Goal: Task Accomplishment & Management: Use online tool/utility

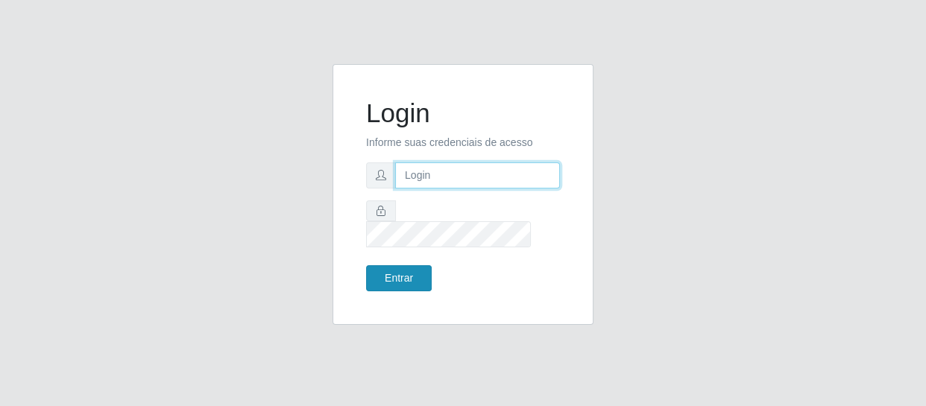
type input "[EMAIL_ADDRESS][DOMAIN_NAME]"
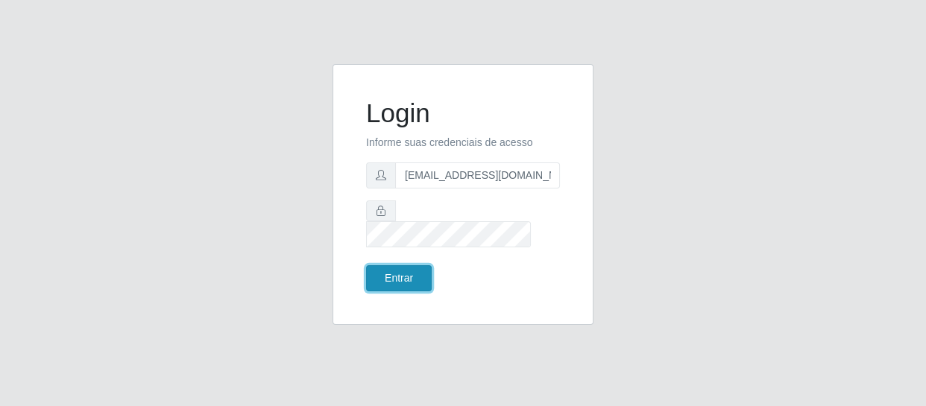
click at [395, 265] on button "Entrar" at bounding box center [399, 278] width 66 height 26
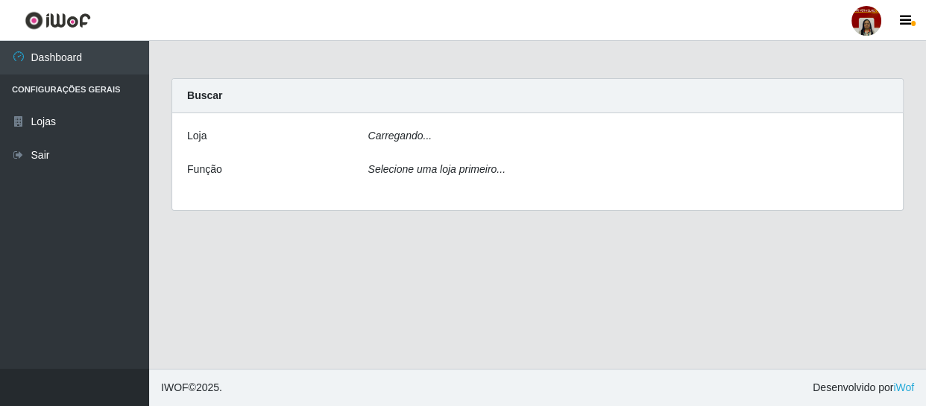
click at [383, 263] on main "Carregando... Buscar [PERSON_NAME]... Função Selecione uma loja primeiro..." at bounding box center [537, 205] width 777 height 328
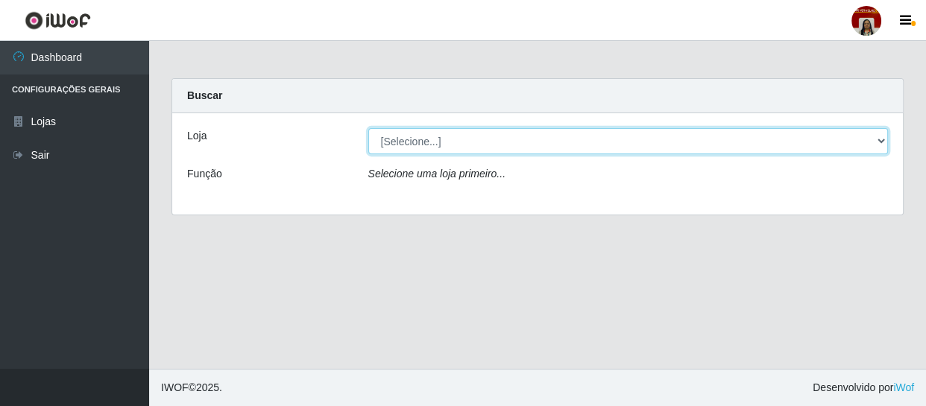
click at [394, 142] on select "[Selecione...] Mar Vermelho - Loja 04" at bounding box center [628, 141] width 520 height 26
select select "251"
click at [368, 128] on select "[Selecione...] Mar Vermelho - Loja 04" at bounding box center [628, 141] width 520 height 26
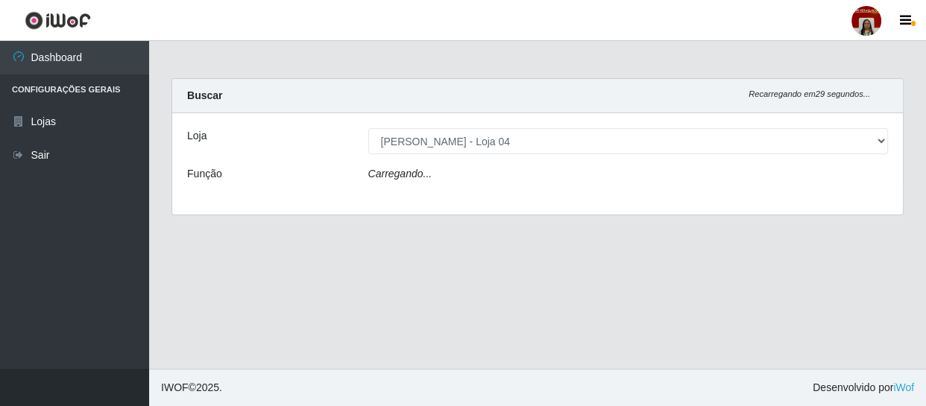
click at [392, 171] on icon "Carregando..." at bounding box center [400, 174] width 64 height 12
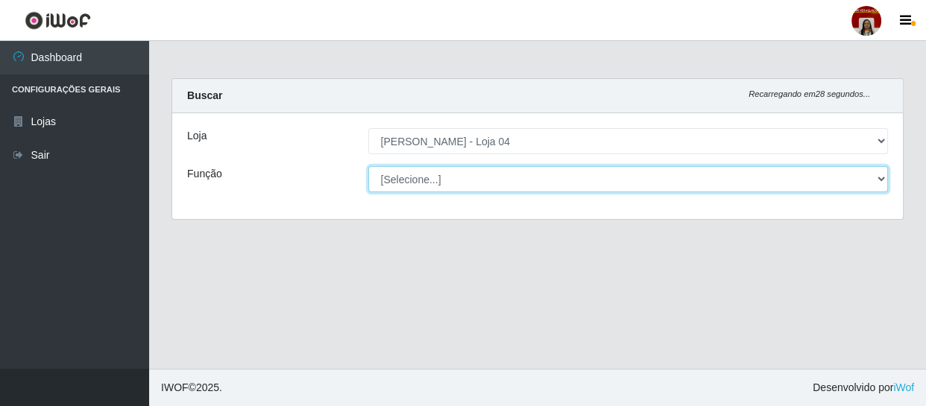
click at [399, 183] on select "[Selecione...] ASG ASG + ASG ++ Auxiliar de Depósito Auxiliar de Depósito + Aux…" at bounding box center [628, 179] width 520 height 26
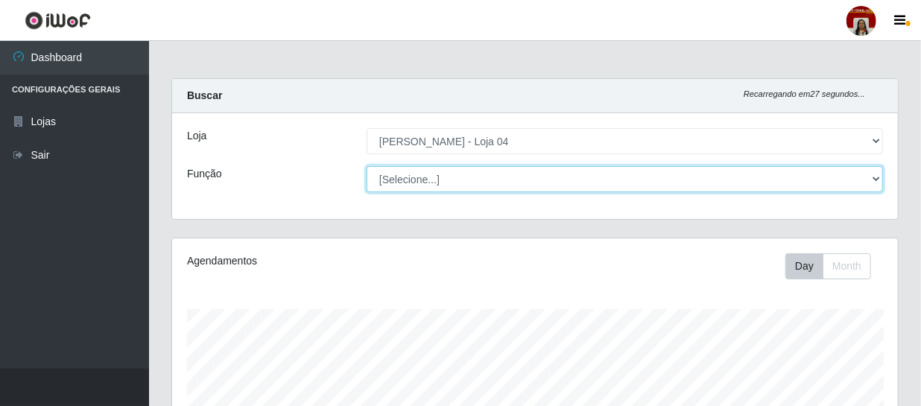
scroll to position [309, 726]
click at [367, 166] on select "[Selecione...] ASG ASG + ASG ++ Auxiliar de Depósito Auxiliar de Depósito + Aux…" at bounding box center [625, 179] width 516 height 26
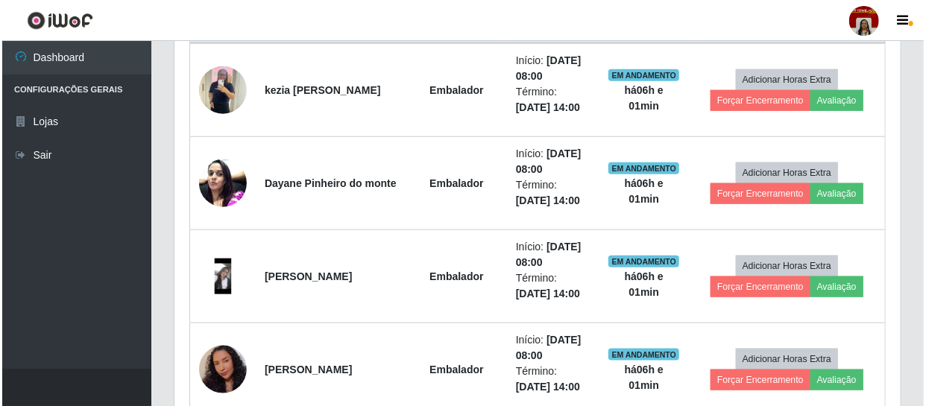
scroll to position [677, 0]
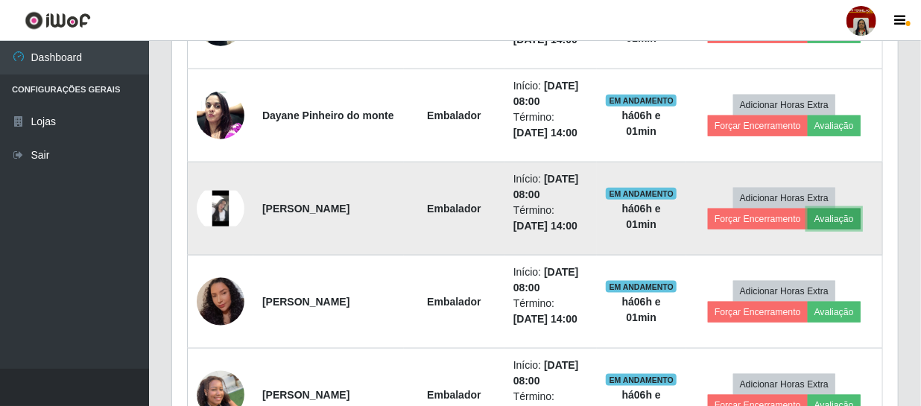
click at [832, 217] on button "Avaliação" at bounding box center [834, 219] width 53 height 21
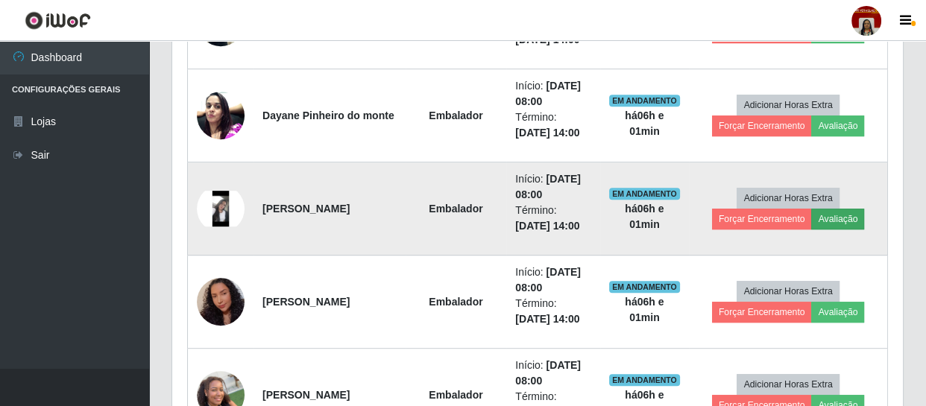
scroll to position [309, 719]
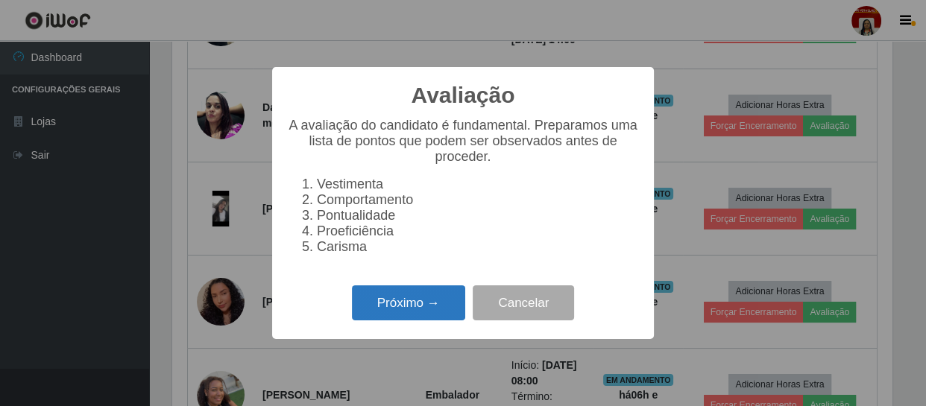
click at [428, 314] on button "Próximo →" at bounding box center [408, 302] width 113 height 35
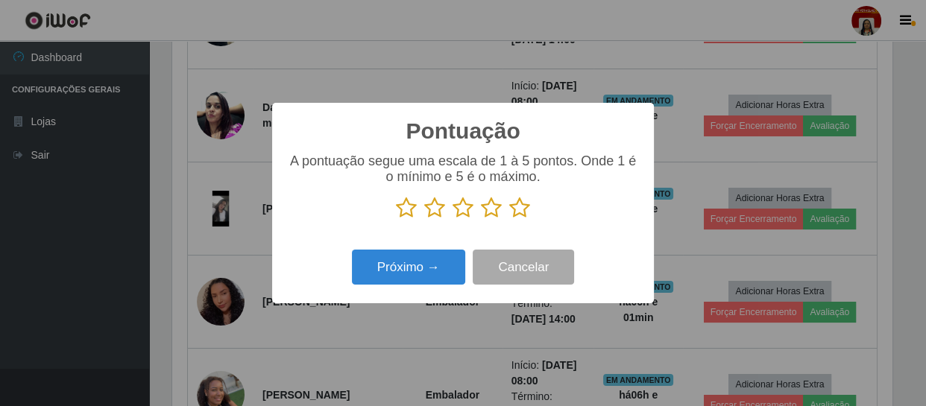
scroll to position [744979, 744568]
click at [522, 209] on icon at bounding box center [519, 208] width 21 height 22
click at [509, 219] on input "radio" at bounding box center [509, 219] width 0 height 0
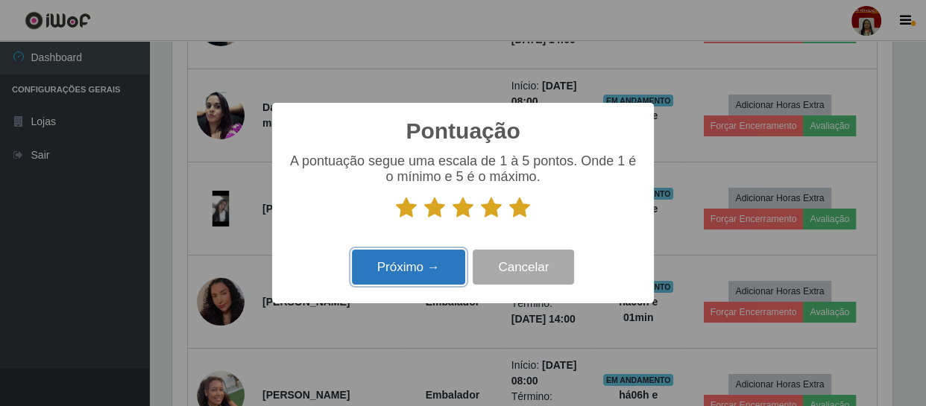
click at [449, 260] on button "Próximo →" at bounding box center [408, 267] width 113 height 35
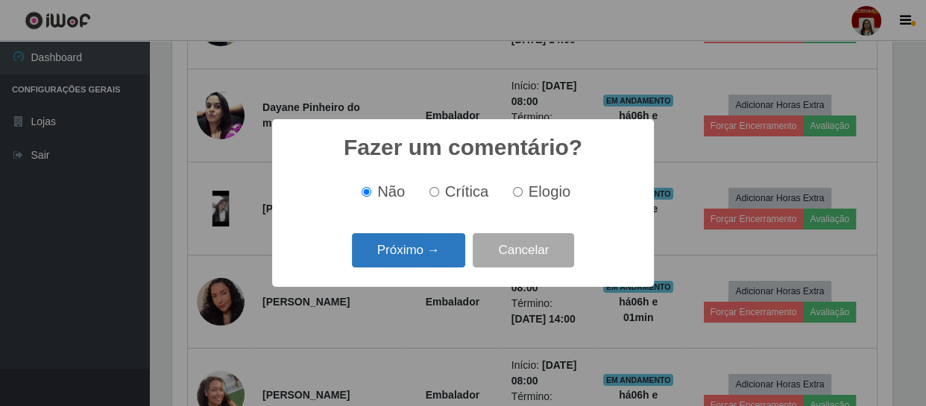
click at [440, 256] on button "Próximo →" at bounding box center [408, 250] width 113 height 35
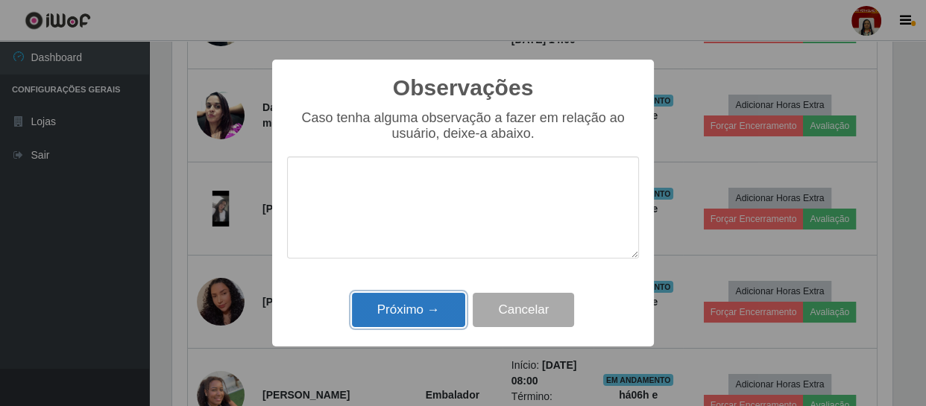
click at [423, 320] on button "Próximo →" at bounding box center [408, 310] width 113 height 35
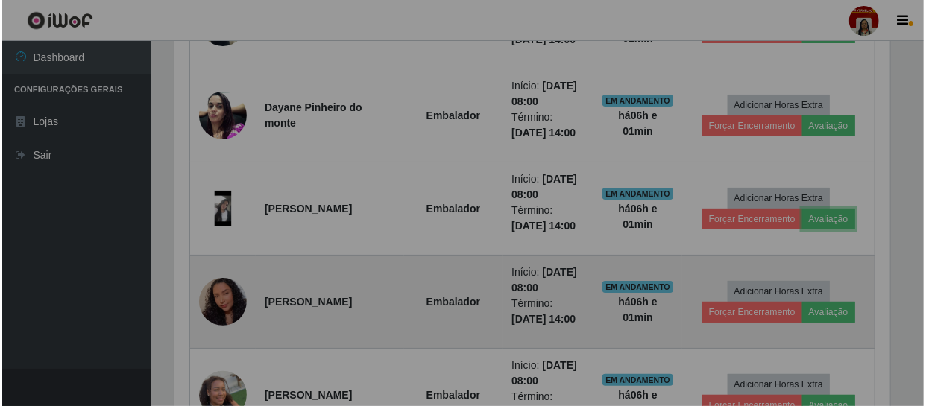
scroll to position [309, 726]
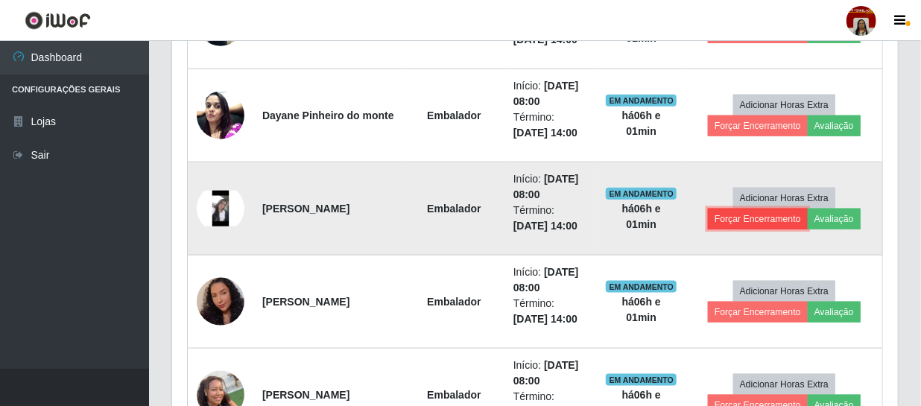
click at [732, 222] on button "Forçar Encerramento" at bounding box center [758, 219] width 100 height 21
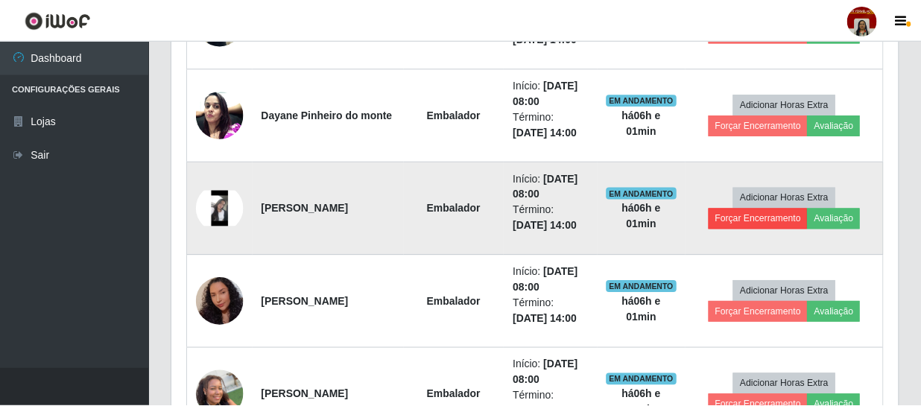
scroll to position [309, 719]
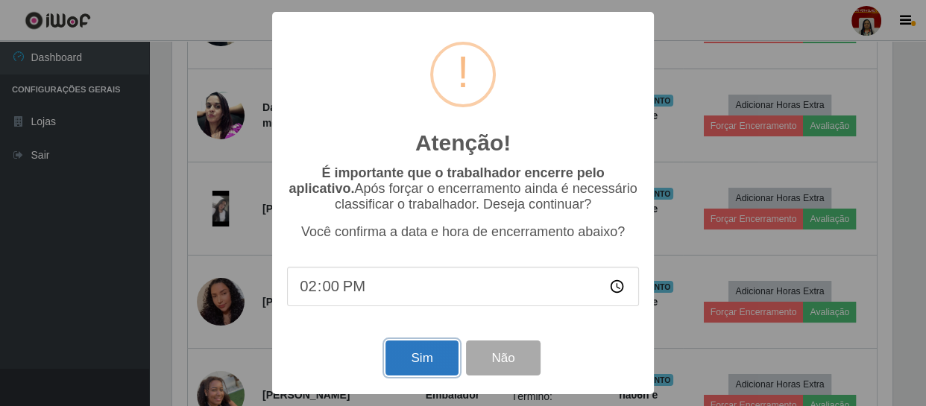
click at [438, 354] on button "Sim" at bounding box center [421, 358] width 72 height 35
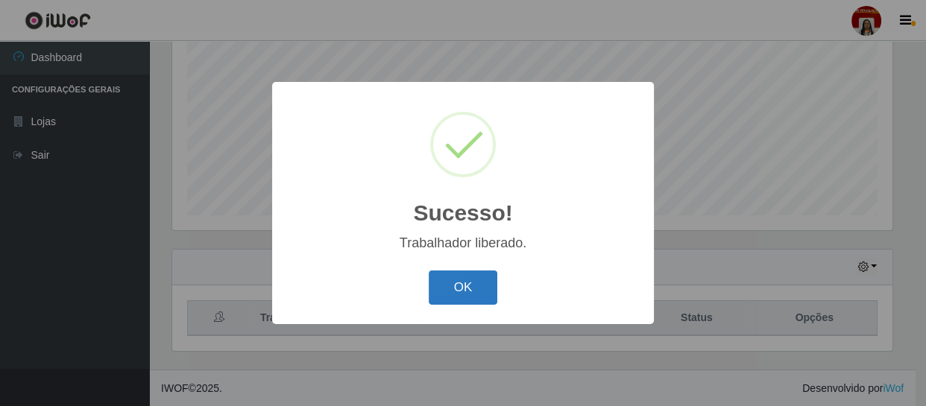
click at [443, 287] on button "OK" at bounding box center [463, 288] width 69 height 35
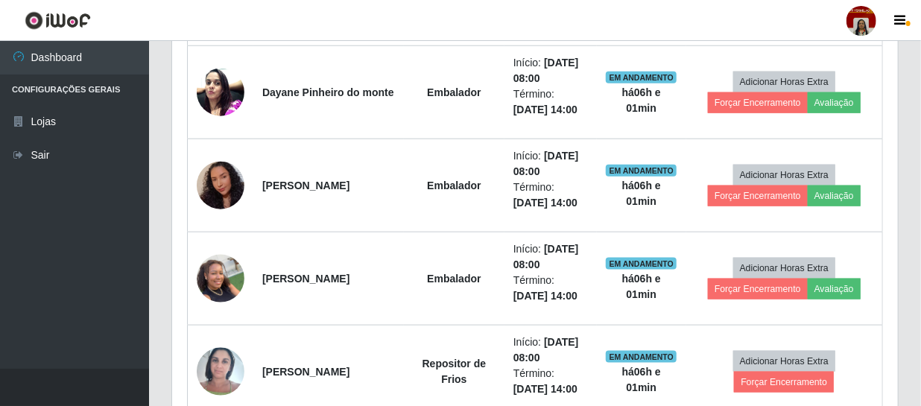
scroll to position [724, 0]
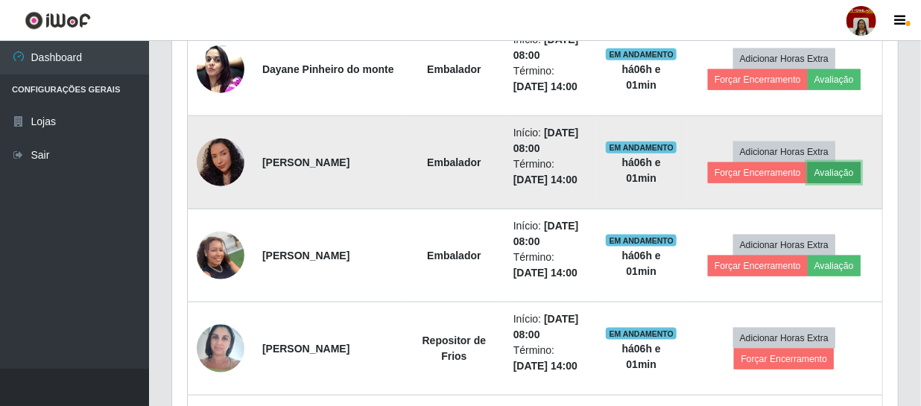
click at [812, 166] on button "Avaliação" at bounding box center [834, 172] width 53 height 21
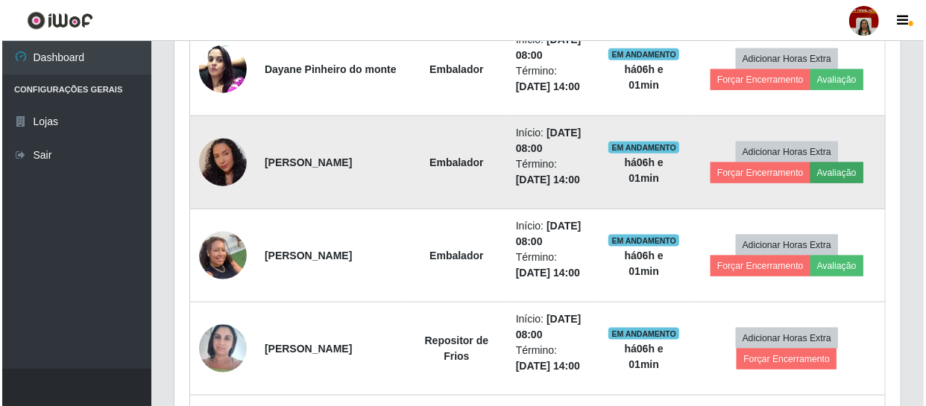
scroll to position [309, 719]
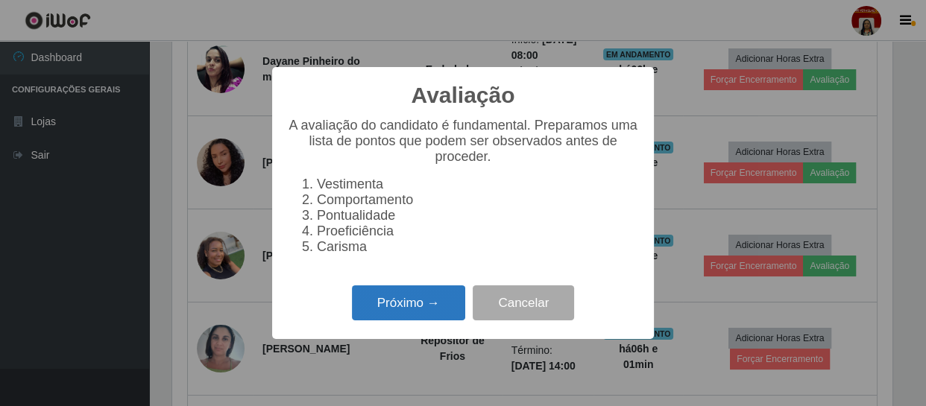
click at [402, 303] on button "Próximo →" at bounding box center [408, 302] width 113 height 35
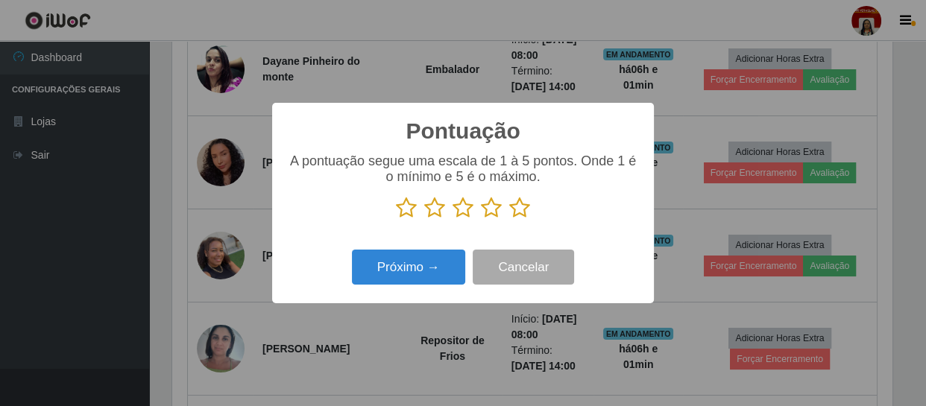
click at [516, 214] on icon at bounding box center [519, 208] width 21 height 22
click at [509, 219] on input "radio" at bounding box center [509, 219] width 0 height 0
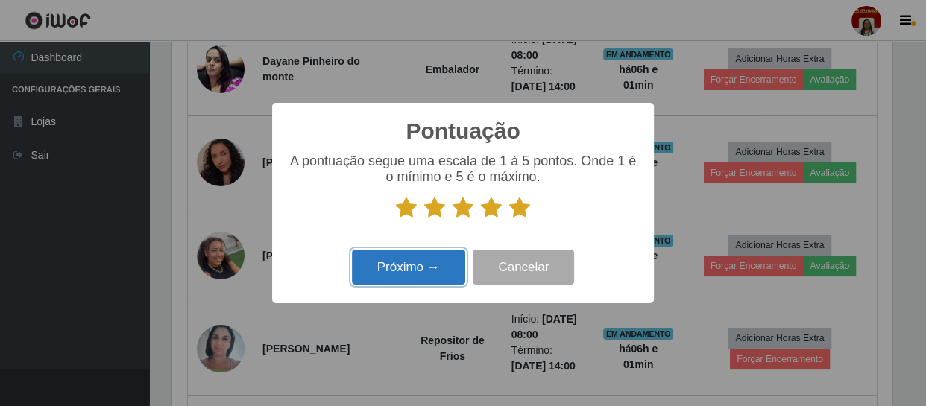
click at [425, 270] on button "Próximo →" at bounding box center [408, 267] width 113 height 35
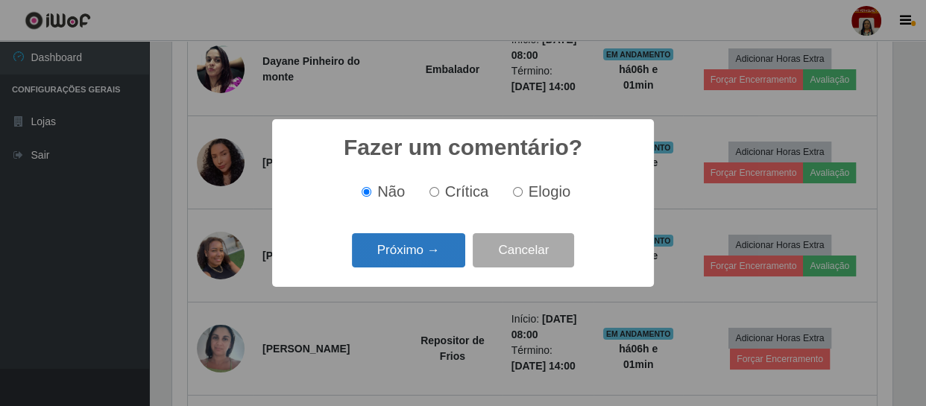
click at [435, 253] on button "Próximo →" at bounding box center [408, 250] width 113 height 35
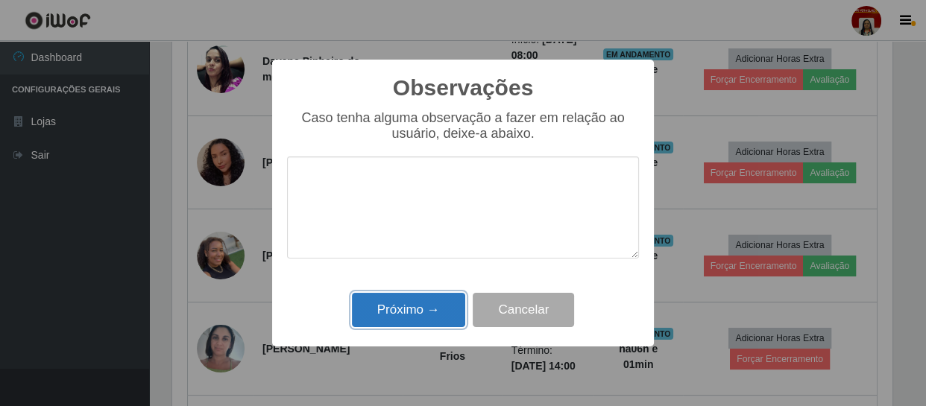
click at [430, 302] on button "Próximo →" at bounding box center [408, 310] width 113 height 35
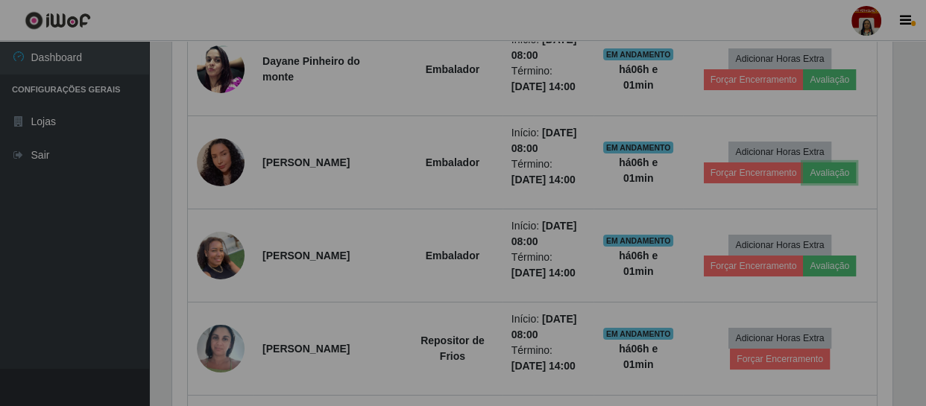
scroll to position [309, 726]
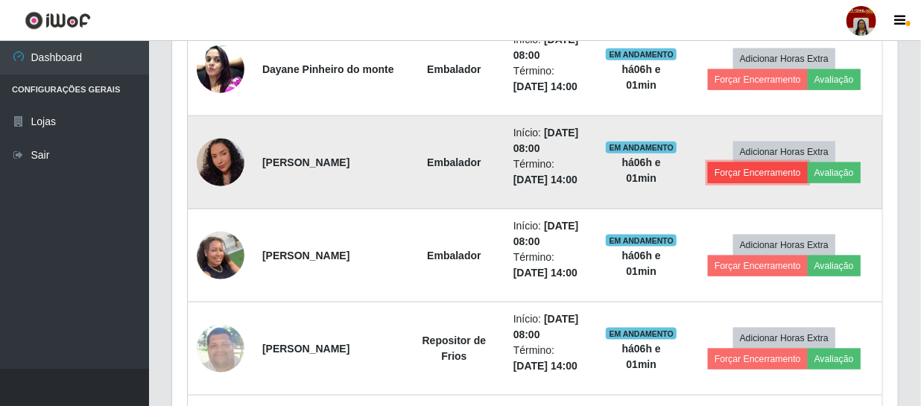
click at [769, 166] on button "Forçar Encerramento" at bounding box center [758, 172] width 100 height 21
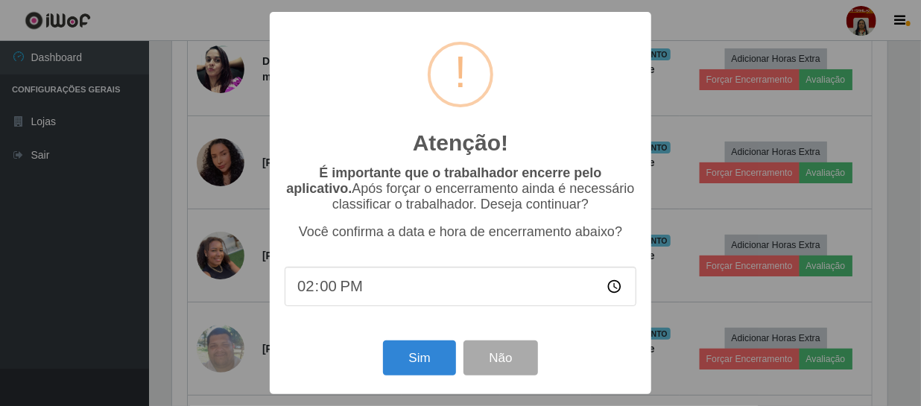
scroll to position [309, 719]
click at [433, 362] on button "Sim" at bounding box center [421, 358] width 72 height 35
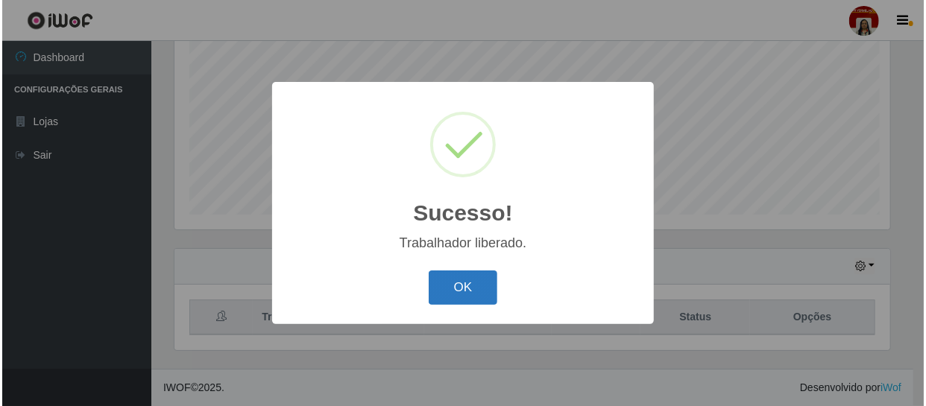
scroll to position [0, 0]
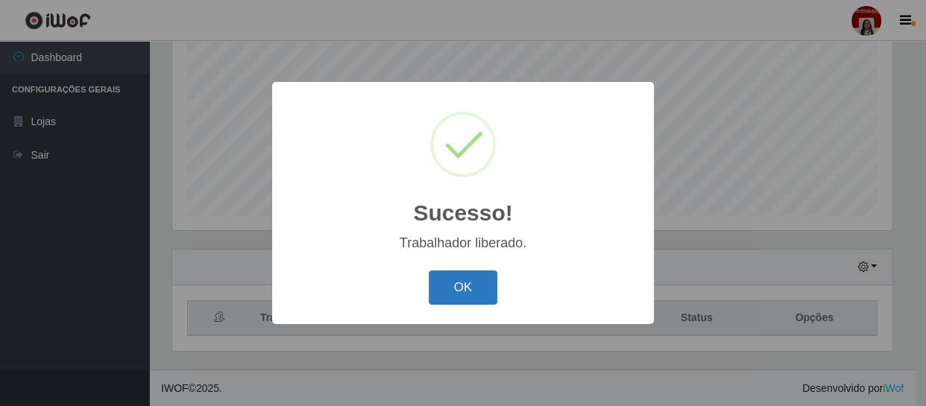
click at [484, 285] on button "OK" at bounding box center [463, 288] width 69 height 35
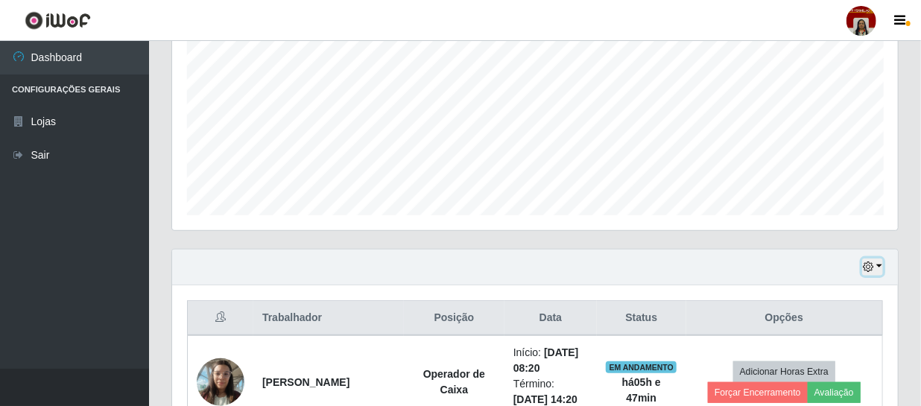
click at [870, 266] on icon "button" at bounding box center [868, 267] width 10 height 10
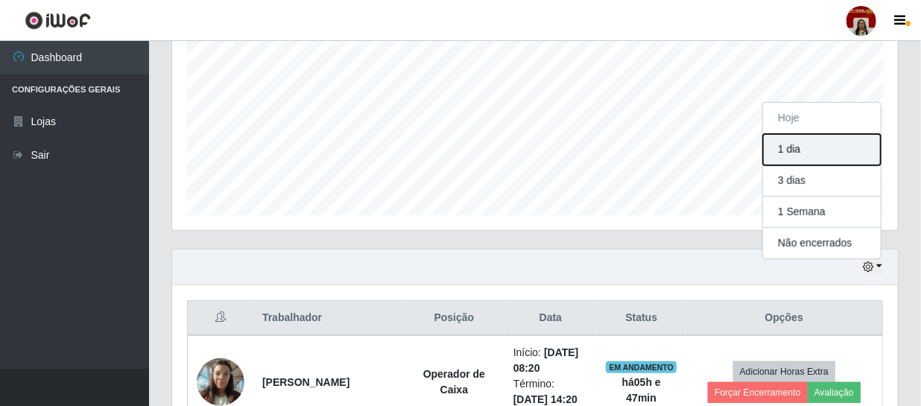
click at [786, 151] on button "1 dia" at bounding box center [822, 149] width 118 height 31
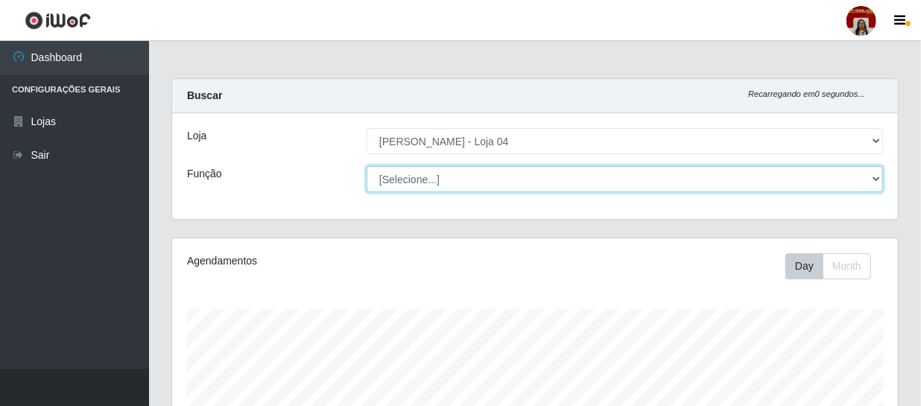
click at [406, 179] on select "[Selecione...] ASG ASG + ASG ++ Auxiliar de Depósito Auxiliar de Depósito + Aux…" at bounding box center [625, 179] width 516 height 26
select select "22"
click at [367, 166] on select "[Selecione...] ASG ASG + ASG ++ Auxiliar de Depósito Auxiliar de Depósito + Aux…" at bounding box center [625, 179] width 516 height 26
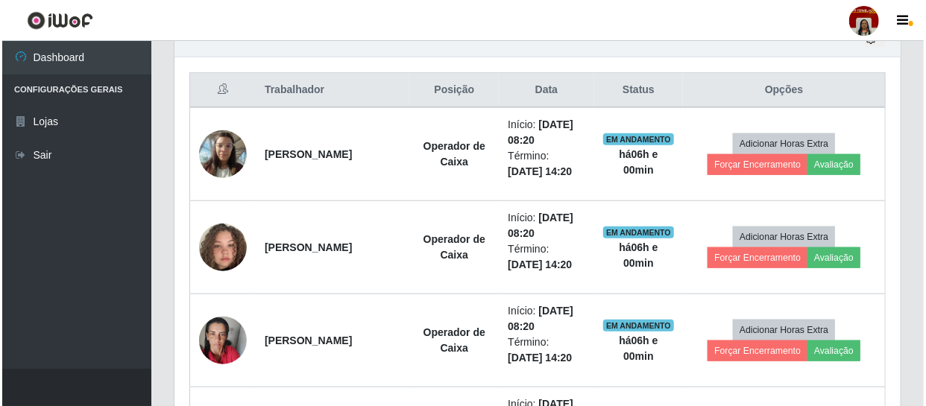
scroll to position [542, 0]
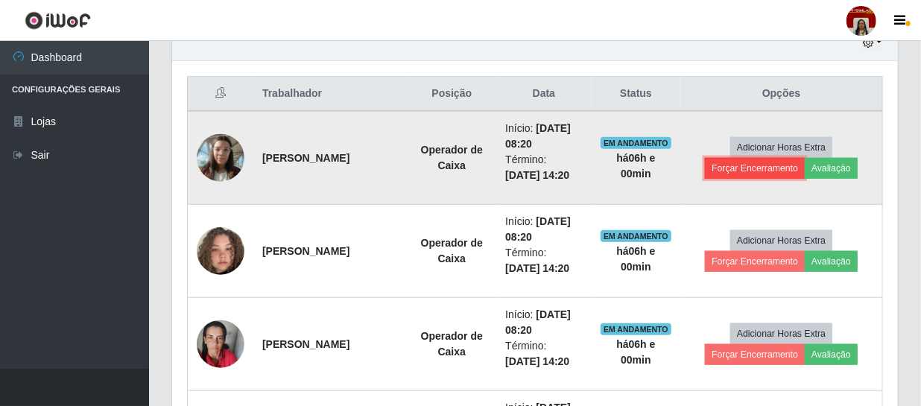
click at [769, 168] on button "Forçar Encerramento" at bounding box center [755, 168] width 100 height 21
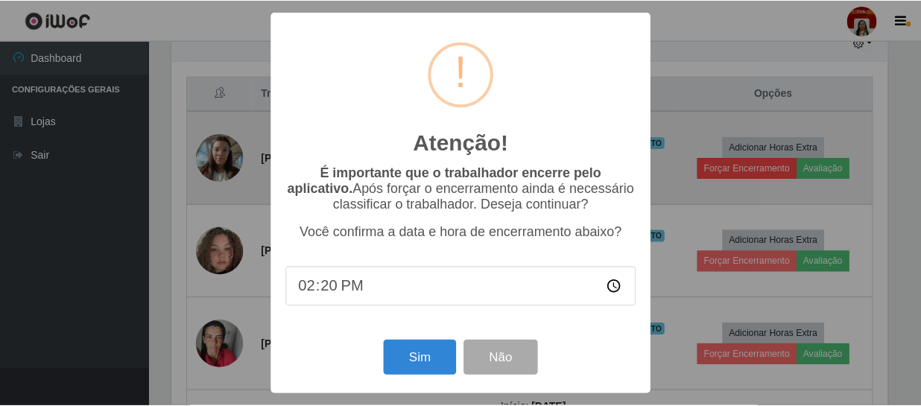
scroll to position [309, 719]
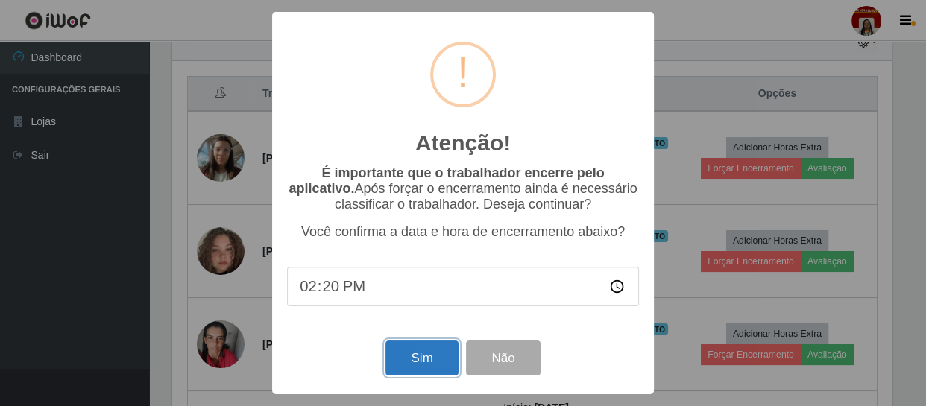
click at [407, 366] on button "Sim" at bounding box center [421, 358] width 72 height 35
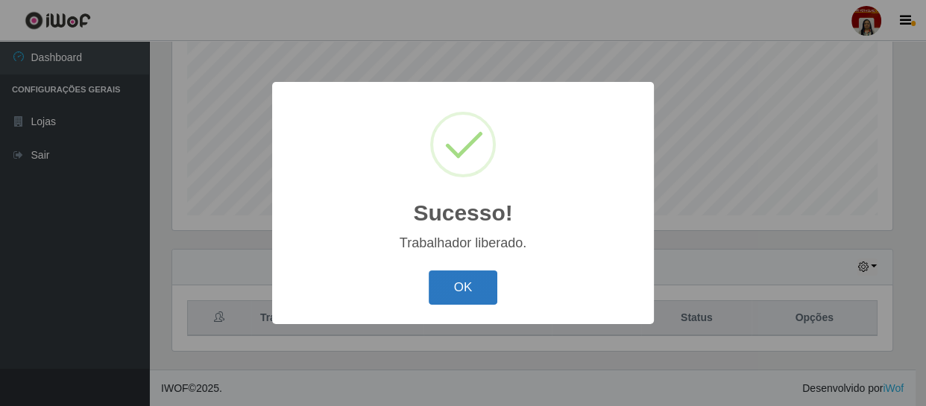
click at [481, 280] on button "OK" at bounding box center [463, 288] width 69 height 35
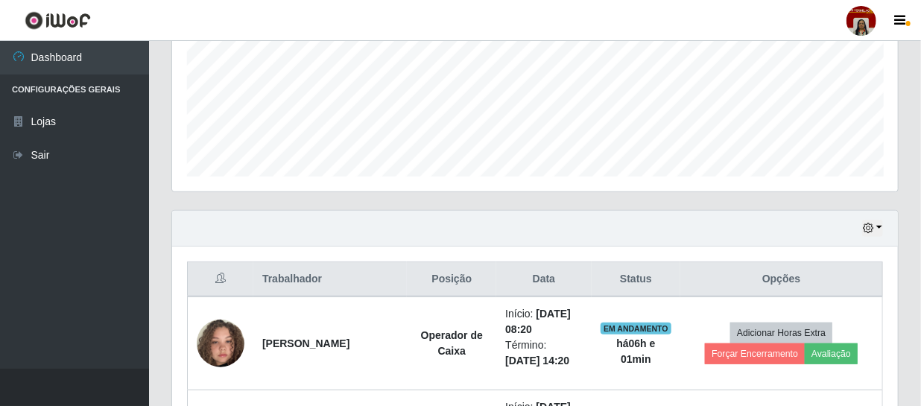
scroll to position [453, 0]
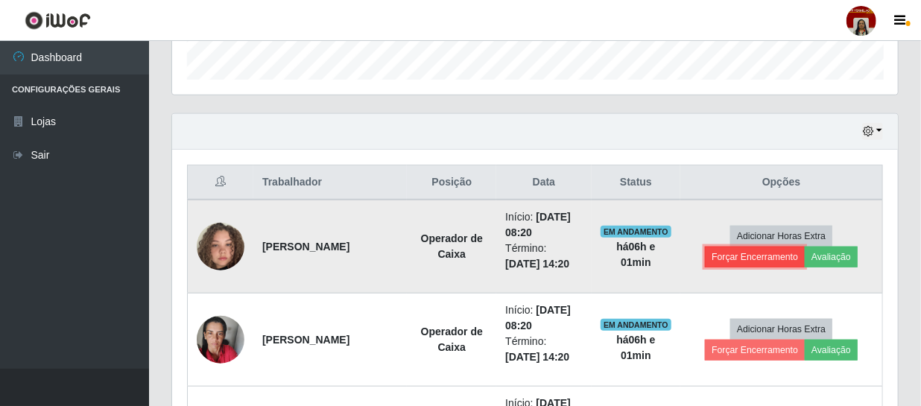
click at [737, 256] on button "Forçar Encerramento" at bounding box center [755, 257] width 100 height 21
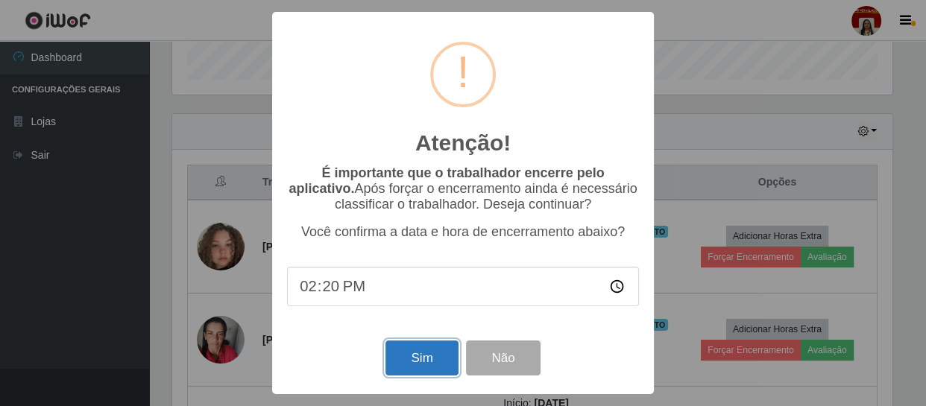
click at [414, 364] on button "Sim" at bounding box center [421, 358] width 72 height 35
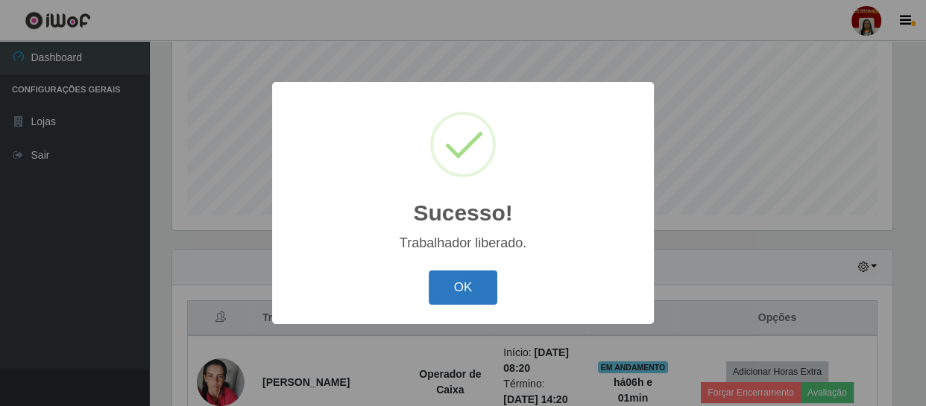
click at [484, 302] on button "OK" at bounding box center [463, 288] width 69 height 35
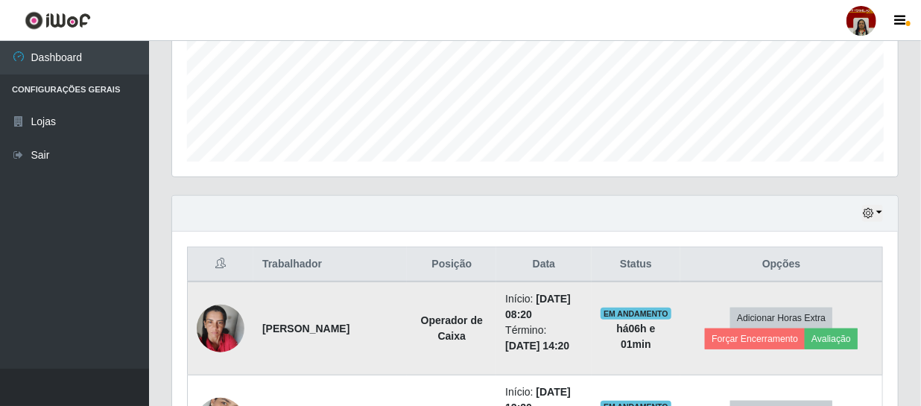
scroll to position [453, 0]
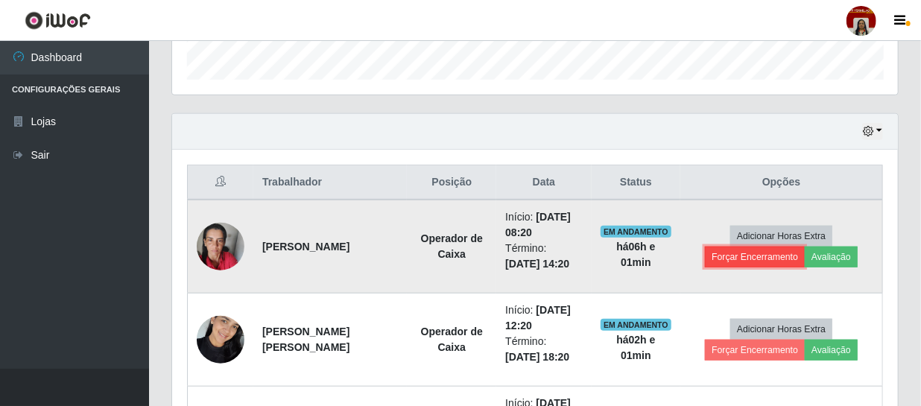
click at [739, 250] on button "Forçar Encerramento" at bounding box center [755, 257] width 100 height 21
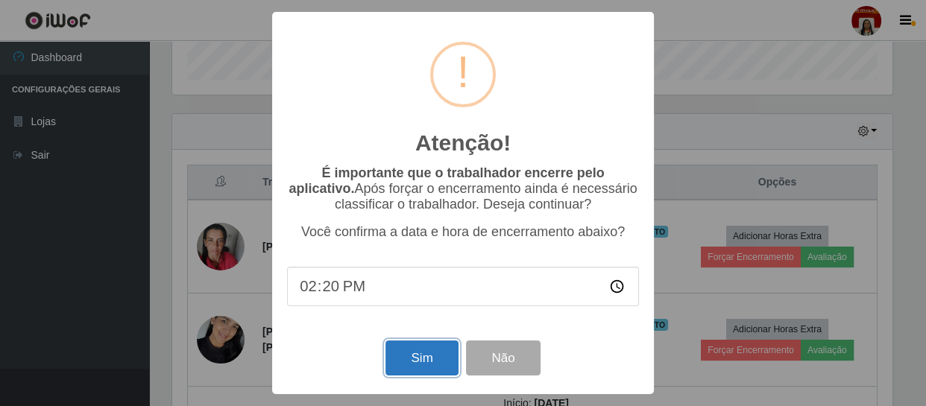
click at [414, 367] on button "Sim" at bounding box center [421, 358] width 72 height 35
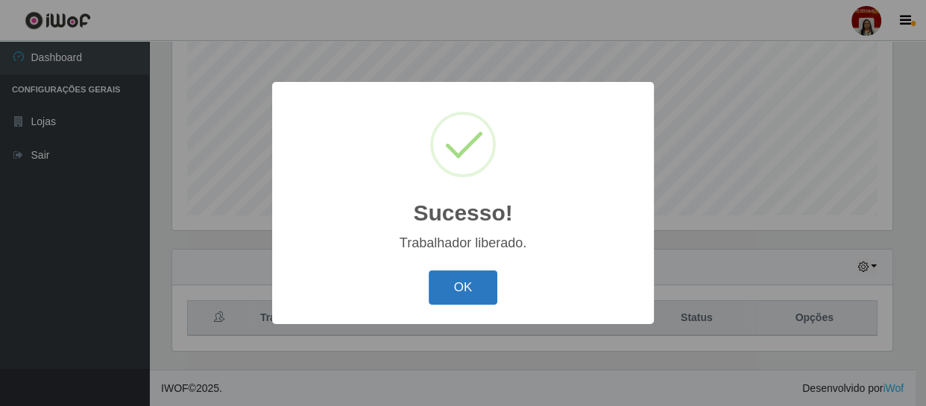
click at [495, 300] on button "OK" at bounding box center [463, 288] width 69 height 35
